Goal: Find specific page/section: Find specific page/section

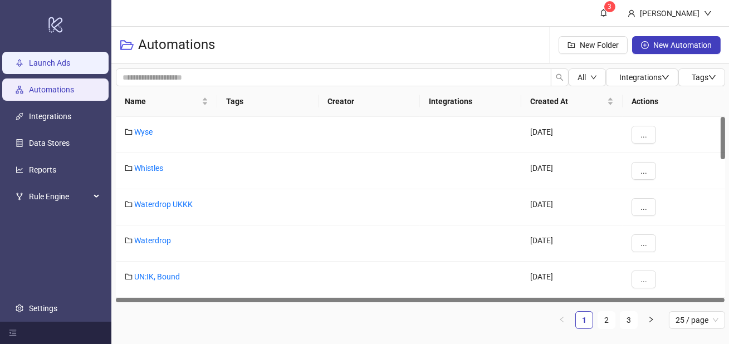
click at [66, 58] on link "Launch Ads" at bounding box center [49, 62] width 41 height 9
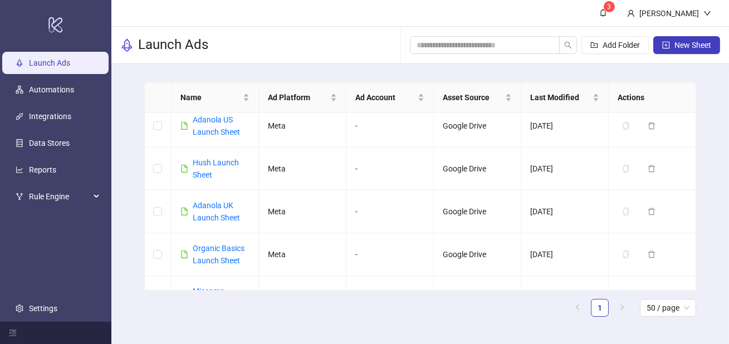
scroll to position [1240, 0]
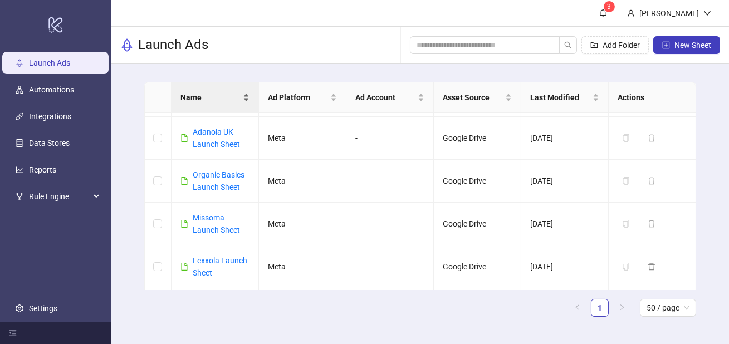
click at [224, 104] on div "Name" at bounding box center [214, 97] width 69 height 12
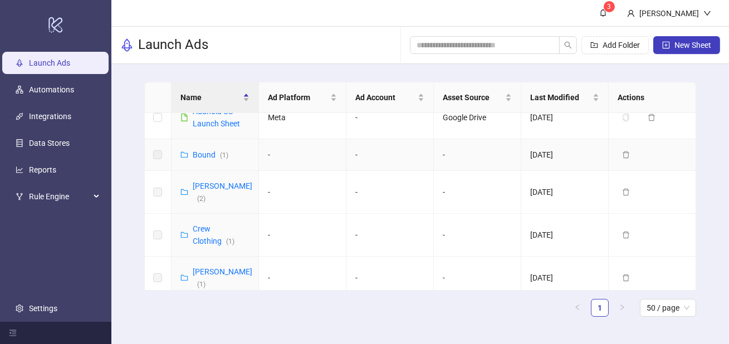
scroll to position [61, 0]
click at [212, 226] on link "Crew Clothing ( 1 )" at bounding box center [214, 233] width 42 height 21
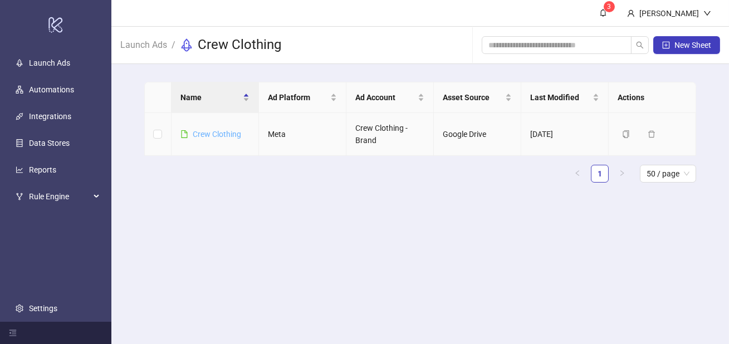
click at [209, 130] on link "Crew Clothing" at bounding box center [217, 134] width 48 height 9
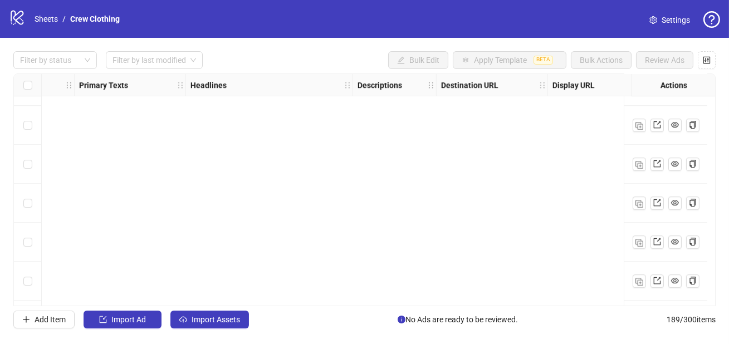
scroll to position [7162, 585]
